Goal: Task Accomplishment & Management: Manage account settings

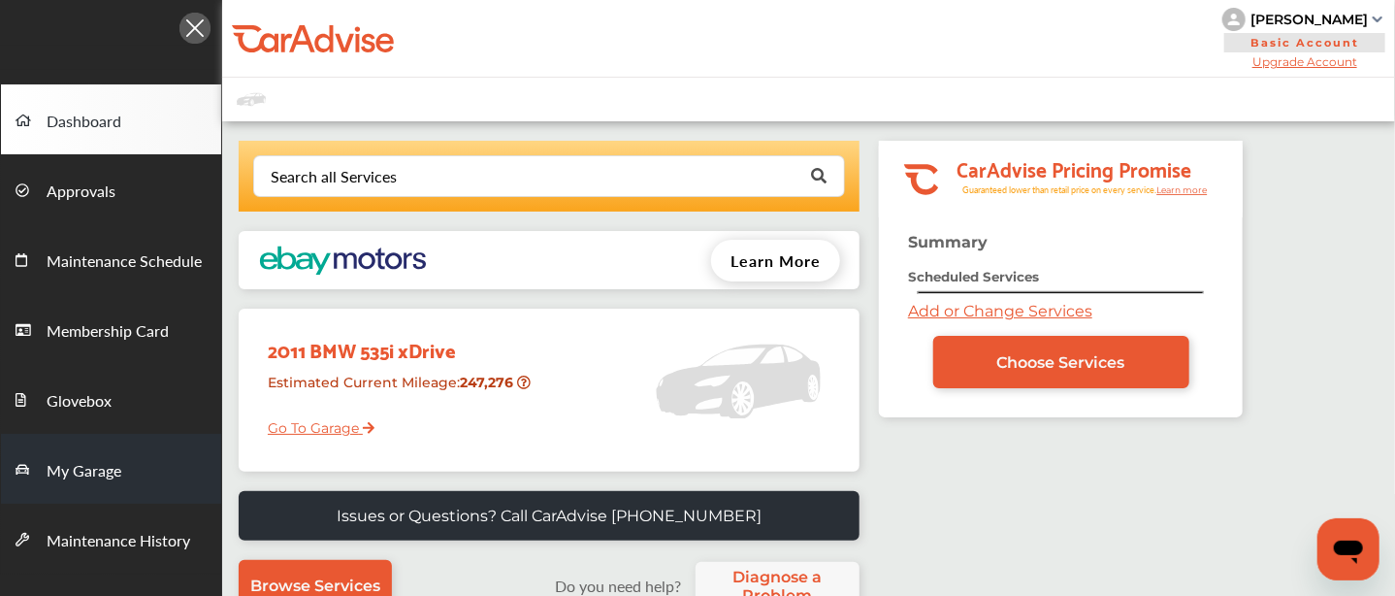
click at [128, 449] on link "My Garage" at bounding box center [111, 469] width 220 height 70
